Goal: Information Seeking & Learning: Learn about a topic

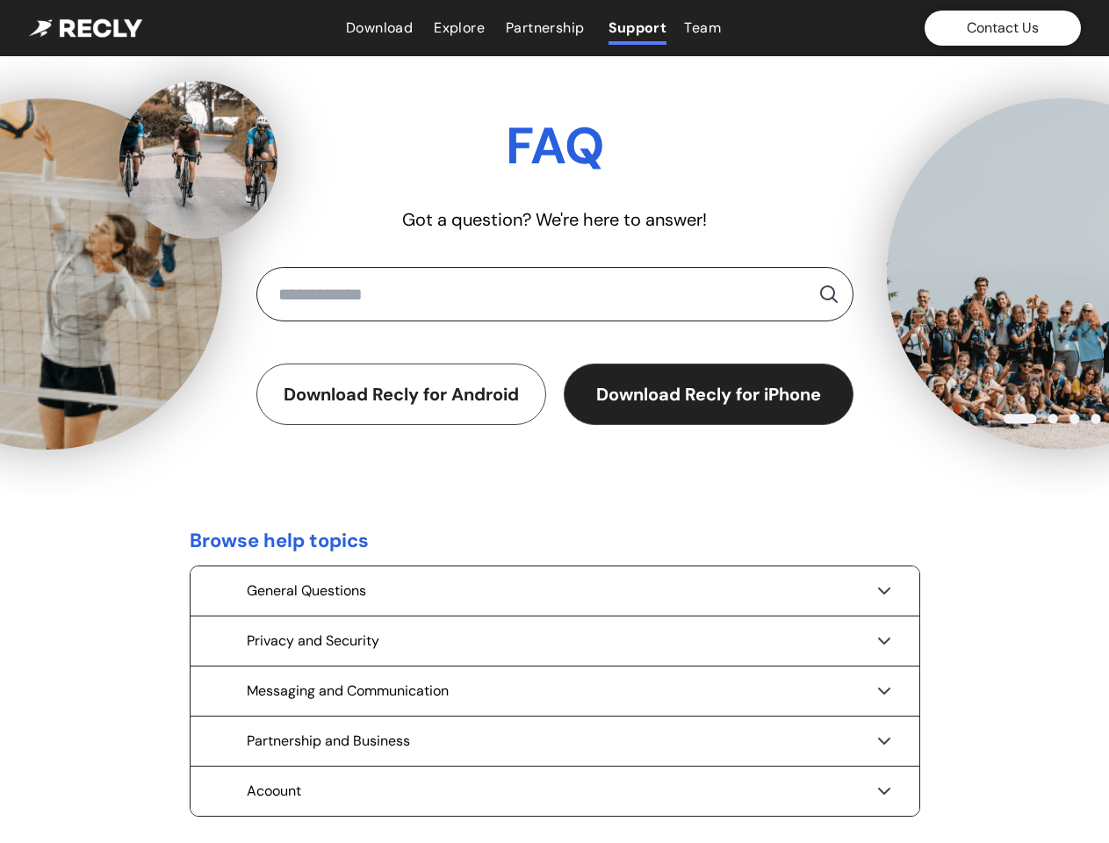
click at [554, 421] on div "Download Recly for Android Download Recly for iPhone" at bounding box center [554, 393] width 597 height 61
click at [1002, 28] on button "Contact Us" at bounding box center [1002, 28] width 156 height 35
click at [401, 394] on button "Download Recly for Android" at bounding box center [401, 393] width 290 height 61
click at [708, 394] on button "Download Recly for iPhone" at bounding box center [709, 393] width 290 height 61
click at [555, 591] on div "General Questions" at bounding box center [554, 590] width 729 height 49
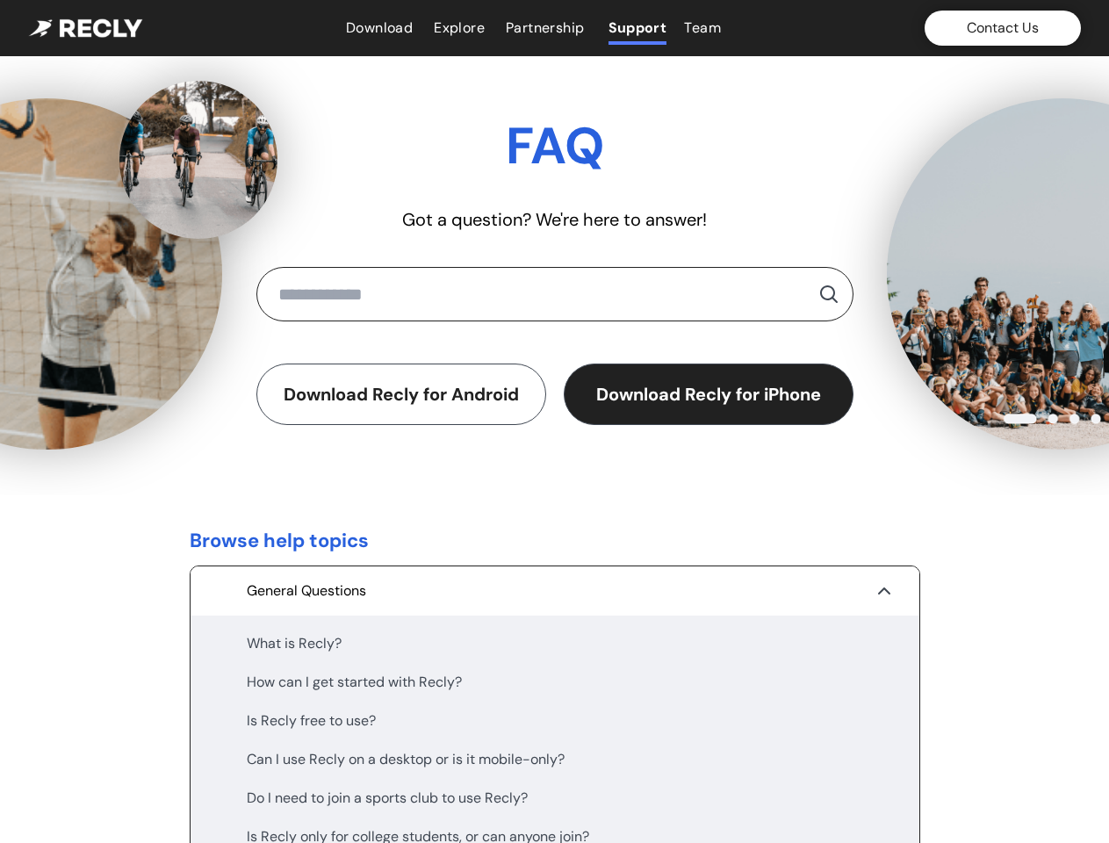
click at [555, 641] on div "What is Recly?" at bounding box center [555, 643] width 616 height 21
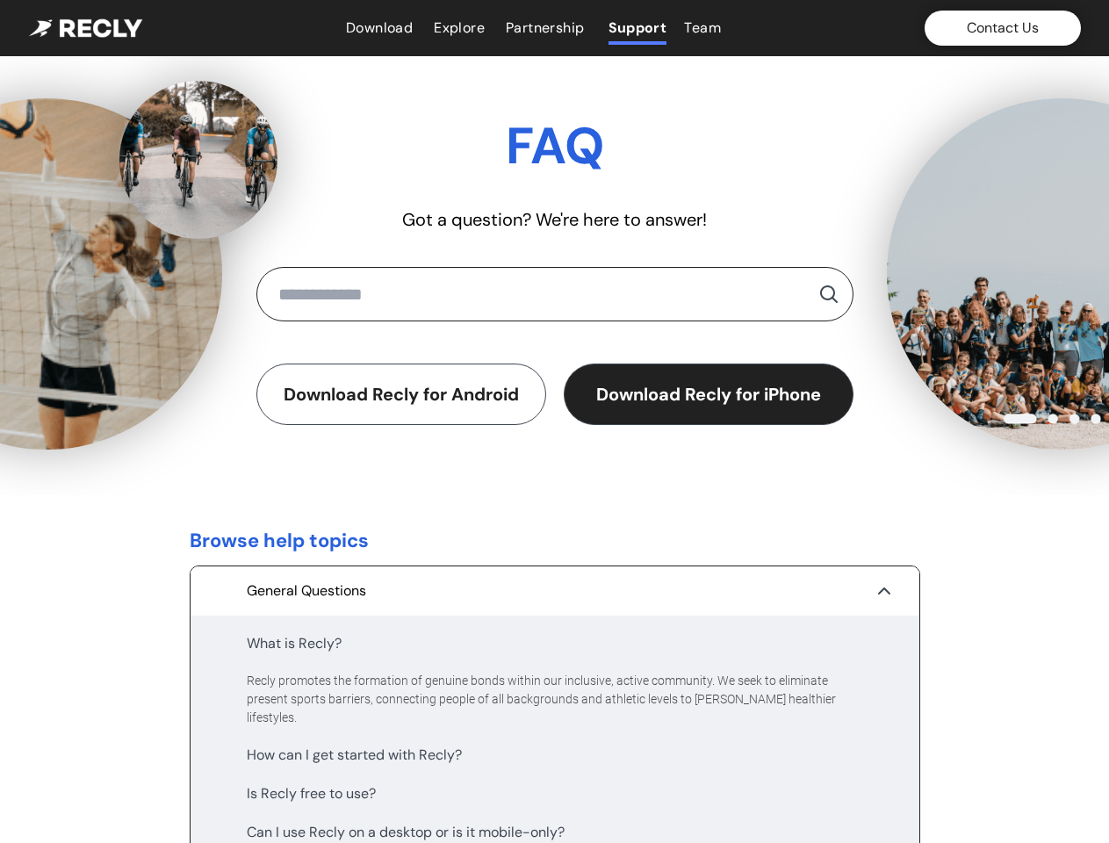
click at [555, 691] on div "Recly promotes the formation of genuine bonds within our inclusive, active comm…" at bounding box center [555, 699] width 616 height 55
click at [555, 744] on div "How can I get started with Recly?" at bounding box center [555, 754] width 616 height 21
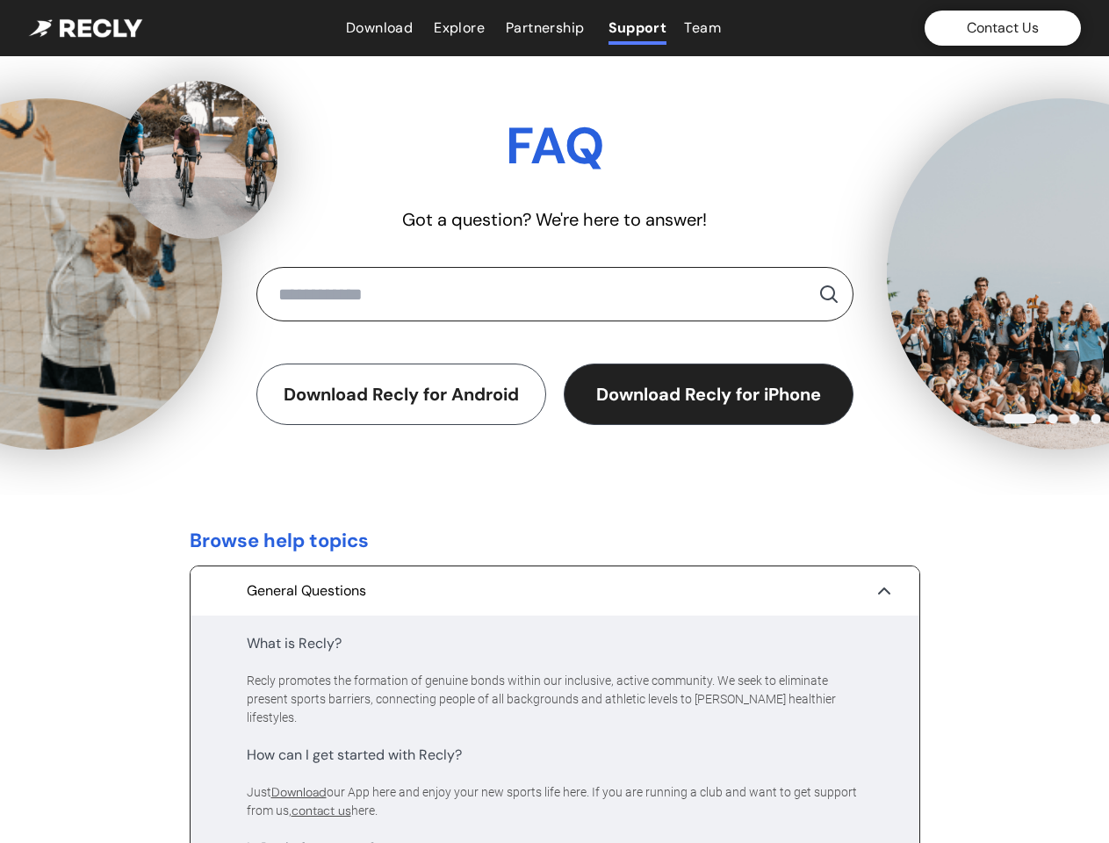
click at [555, 791] on div "Just Download our App here and enjoy your new sports life here. If you are runn…" at bounding box center [555, 801] width 616 height 37
